Goal: Task Accomplishment & Management: Use online tool/utility

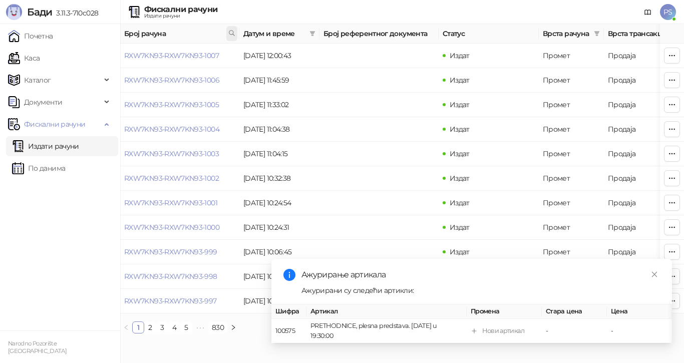
click at [229, 32] on icon at bounding box center [231, 33] width 5 height 5
type input "*******"
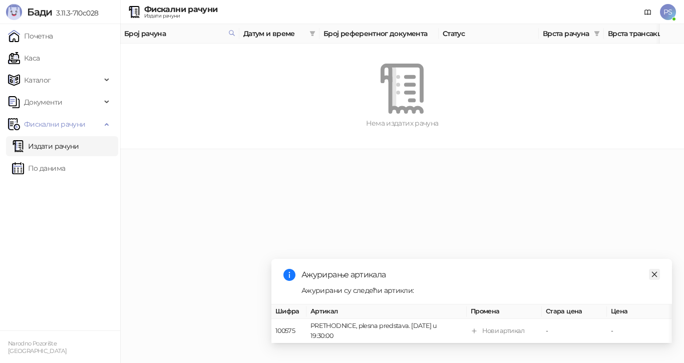
click at [652, 271] on icon "close" at bounding box center [654, 274] width 7 height 7
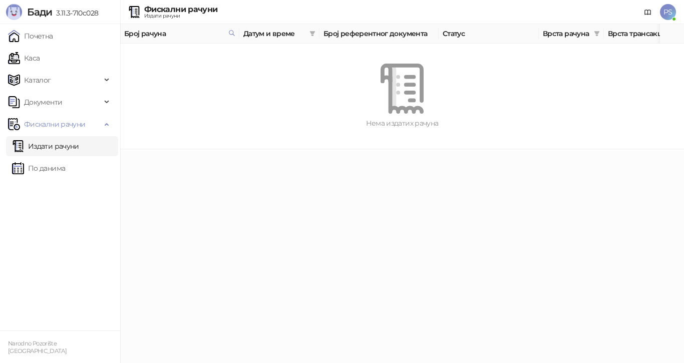
click at [45, 146] on link "Издати рачуни" at bounding box center [45, 146] width 67 height 20
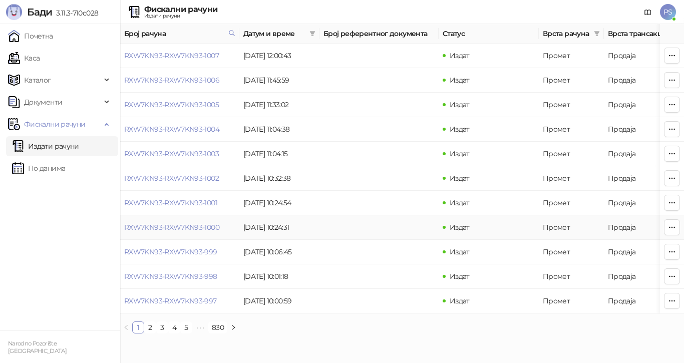
click at [279, 223] on td "[DATE] 10:24:31" at bounding box center [279, 227] width 80 height 25
click at [149, 333] on link "2" at bounding box center [150, 327] width 11 height 11
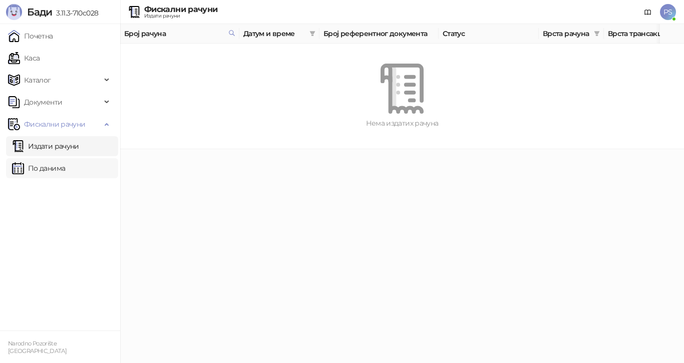
click at [65, 167] on link "По данима" at bounding box center [38, 168] width 53 height 20
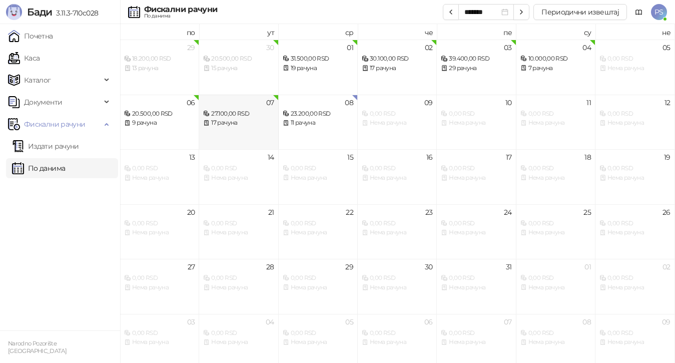
click at [238, 119] on div "17 рачуна" at bounding box center [238, 123] width 71 height 10
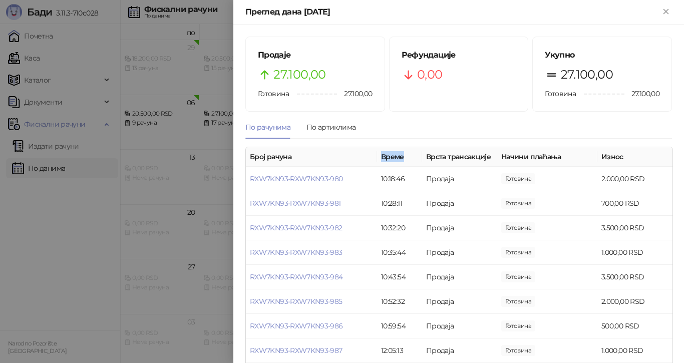
drag, startPoint x: 368, startPoint y: 156, endPoint x: 395, endPoint y: 153, distance: 26.8
click at [395, 153] on th "Време" at bounding box center [399, 157] width 45 height 20
drag, startPoint x: 375, startPoint y: 158, endPoint x: 365, endPoint y: 161, distance: 10.5
click at [377, 158] on th "Време" at bounding box center [399, 157] width 45 height 20
click at [354, 161] on th "Број рачуна" at bounding box center [311, 157] width 131 height 20
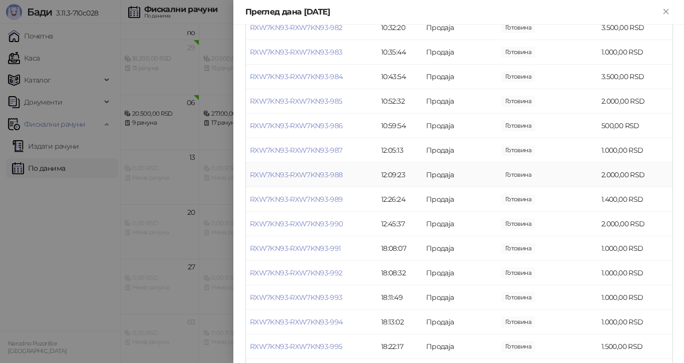
scroll to position [233, 0]
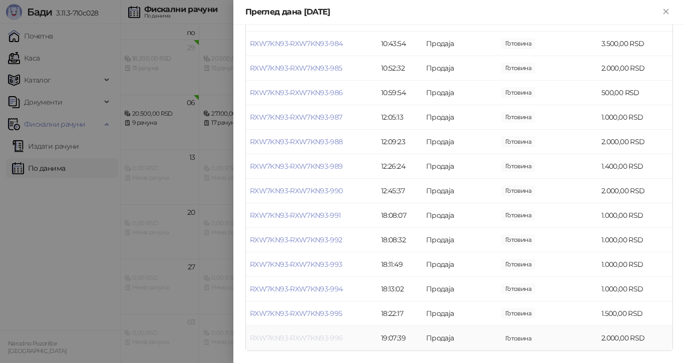
click at [323, 335] on link "RXW7KN93-RXW7KN93-996" at bounding box center [296, 337] width 93 height 9
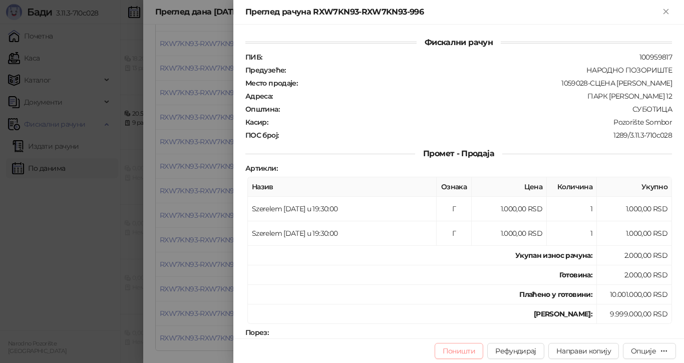
click at [473, 350] on button "Поништи" at bounding box center [459, 351] width 49 height 16
type input "**********"
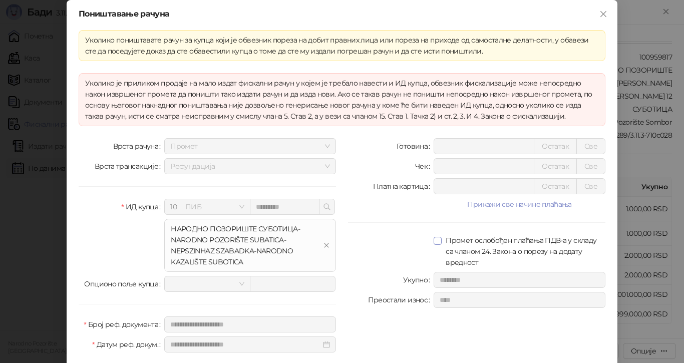
click at [437, 241] on span at bounding box center [438, 241] width 8 height 8
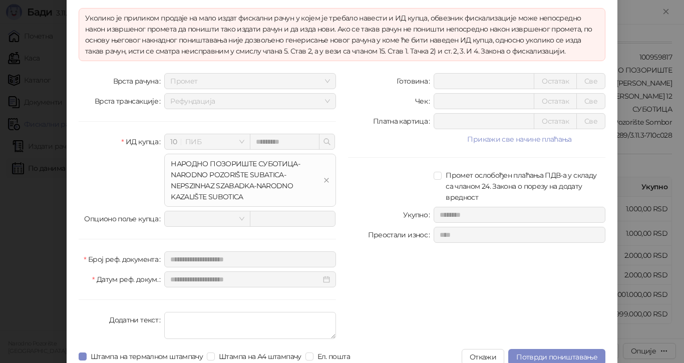
scroll to position [77, 0]
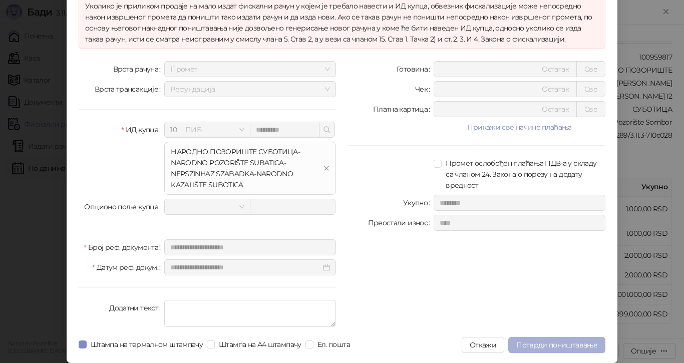
click at [536, 343] on span "Потврди поништавање" at bounding box center [556, 344] width 81 height 9
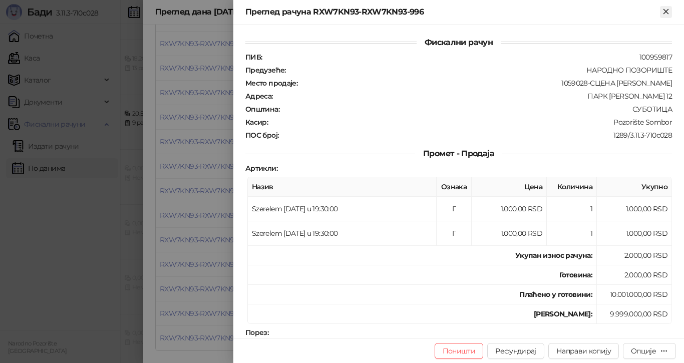
click at [667, 12] on icon "Close" at bounding box center [665, 11] width 9 height 9
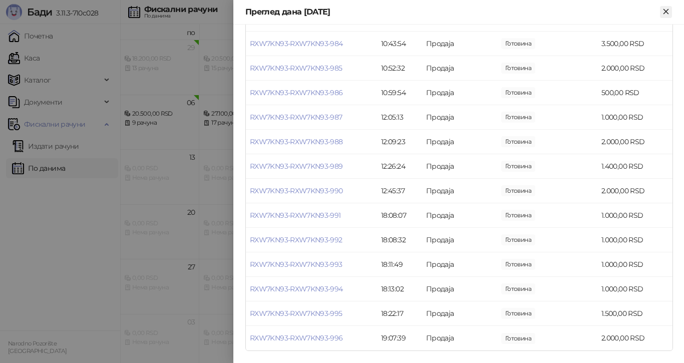
click at [668, 11] on icon "Close" at bounding box center [665, 11] width 9 height 9
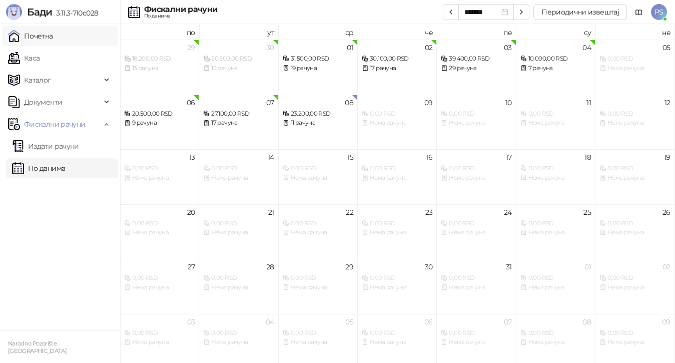
click at [44, 31] on link "Почетна" at bounding box center [30, 36] width 45 height 20
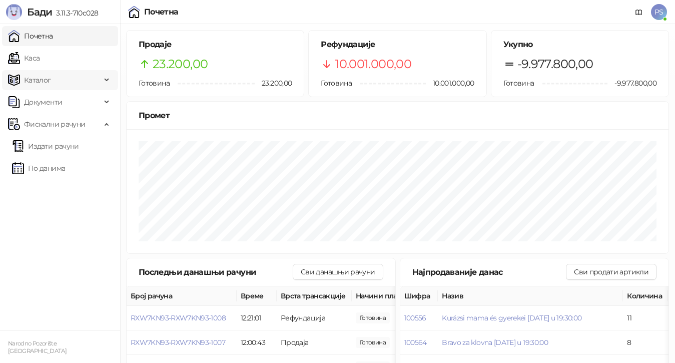
click at [59, 76] on span "Каталог" at bounding box center [54, 80] width 93 height 20
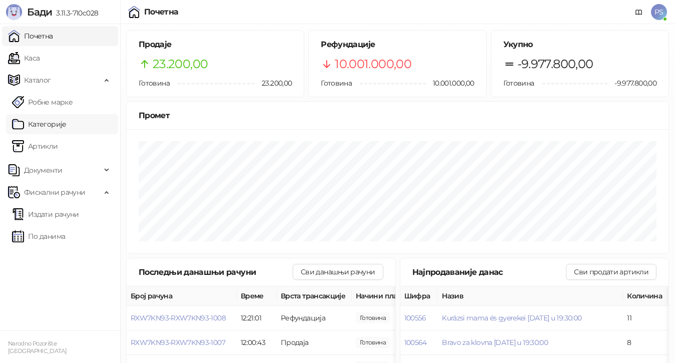
click at [63, 120] on link "Категорије" at bounding box center [39, 124] width 55 height 20
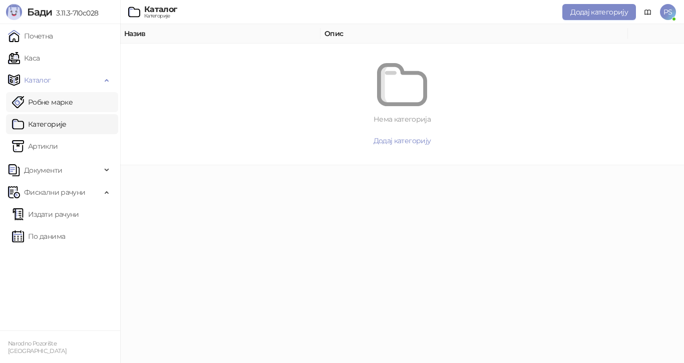
click at [64, 100] on link "Робне марке" at bounding box center [42, 102] width 61 height 20
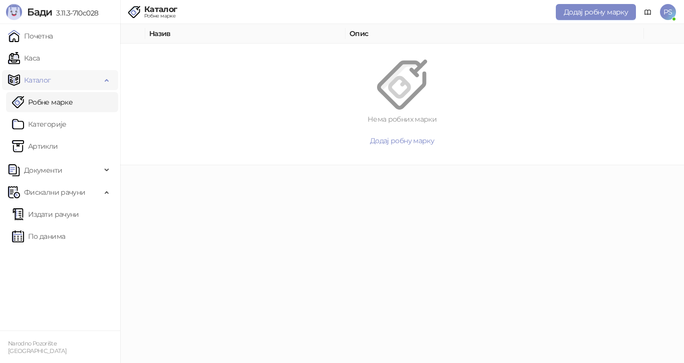
click at [62, 81] on span "Каталог" at bounding box center [54, 80] width 93 height 20
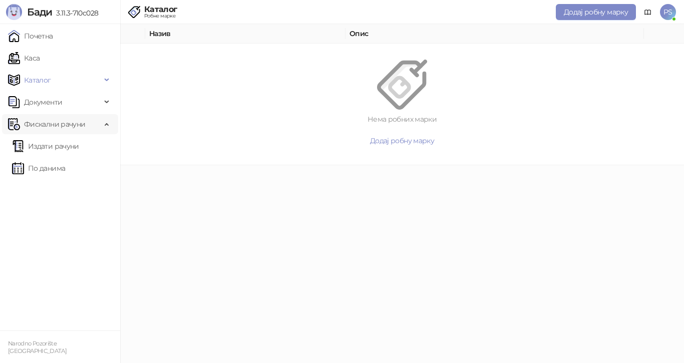
click at [64, 122] on span "Фискални рачуни" at bounding box center [54, 124] width 61 height 20
click at [57, 101] on span "Документи" at bounding box center [43, 102] width 38 height 20
click at [71, 125] on link "Улазни документи" at bounding box center [52, 124] width 80 height 20
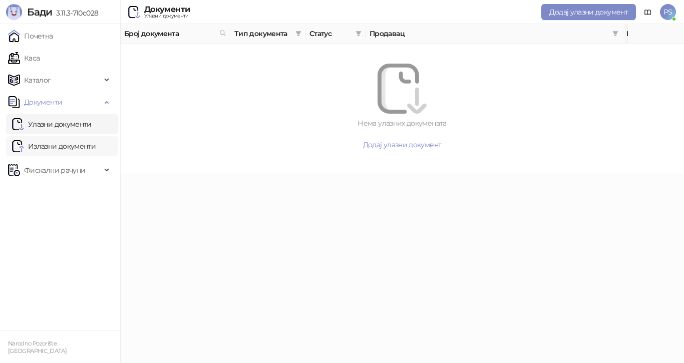
click at [70, 146] on link "Излазни документи" at bounding box center [54, 146] width 84 height 20
click at [40, 61] on link "Каса" at bounding box center [24, 58] width 32 height 20
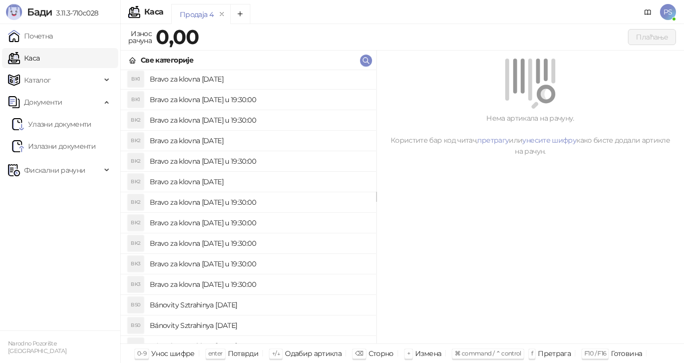
scroll to position [1402, 0]
